Goal: Task Accomplishment & Management: Manage account settings

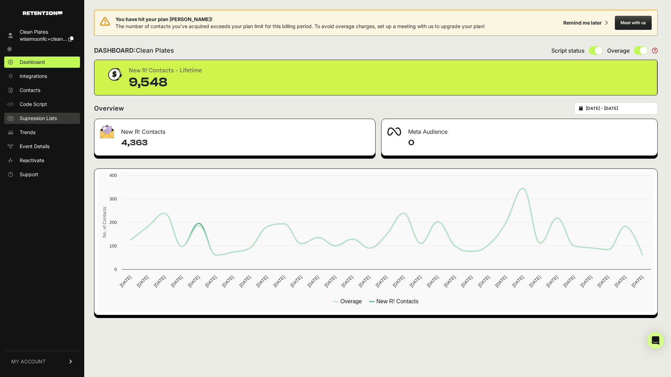
click at [34, 118] on span "Supression Lists" at bounding box center [38, 118] width 37 height 7
